Goal: Task Accomplishment & Management: Complete application form

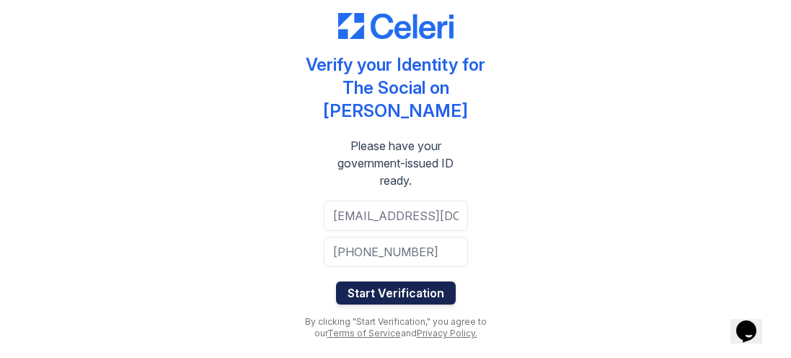
click at [411, 281] on button "Start Verification" at bounding box center [396, 292] width 120 height 23
